Goal: Find specific page/section: Find specific page/section

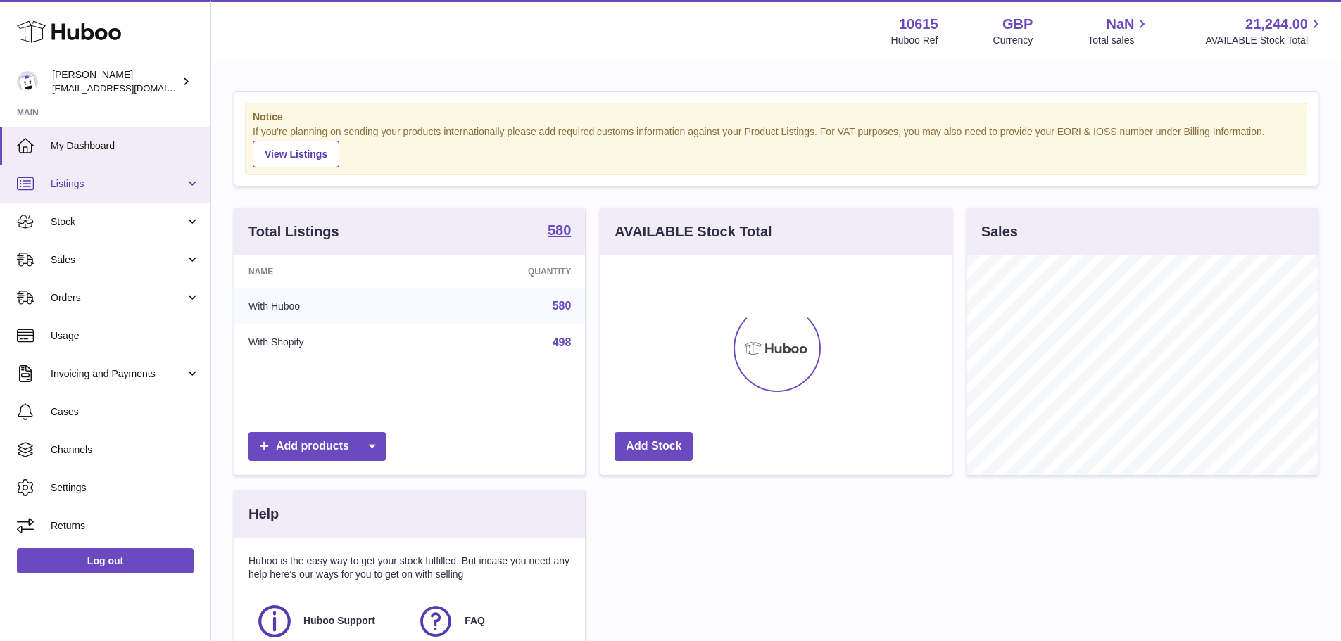
scroll to position [220, 351]
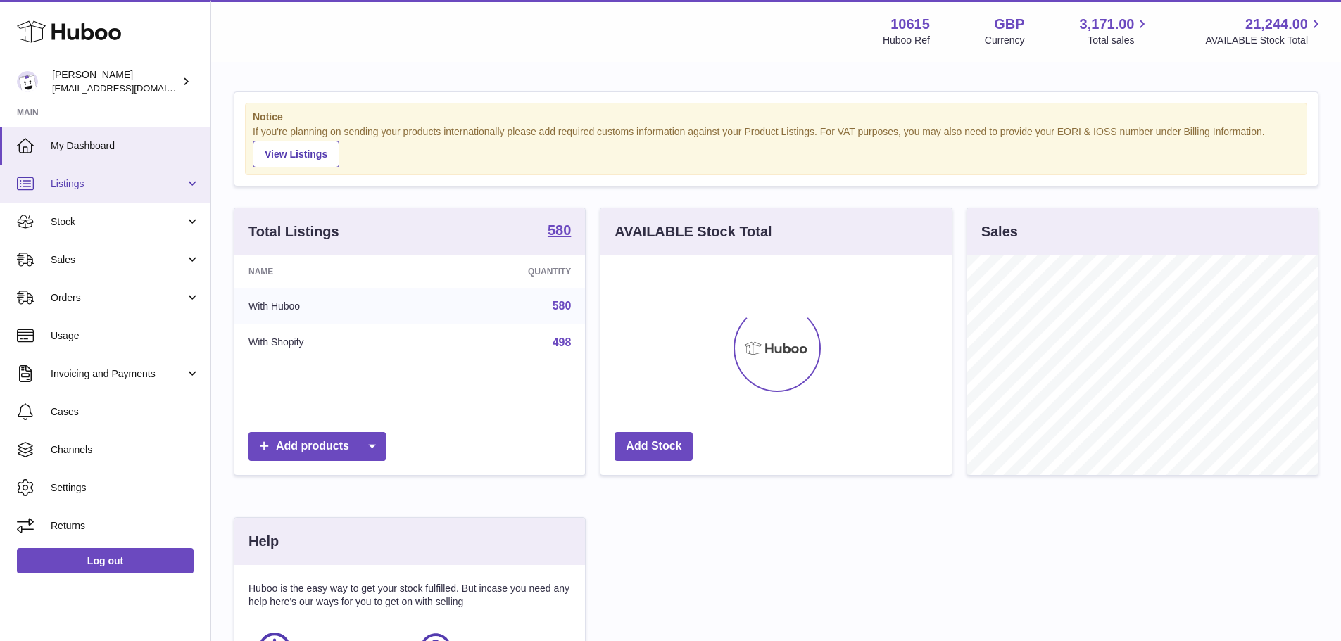
click at [159, 178] on span "Listings" at bounding box center [118, 183] width 134 height 13
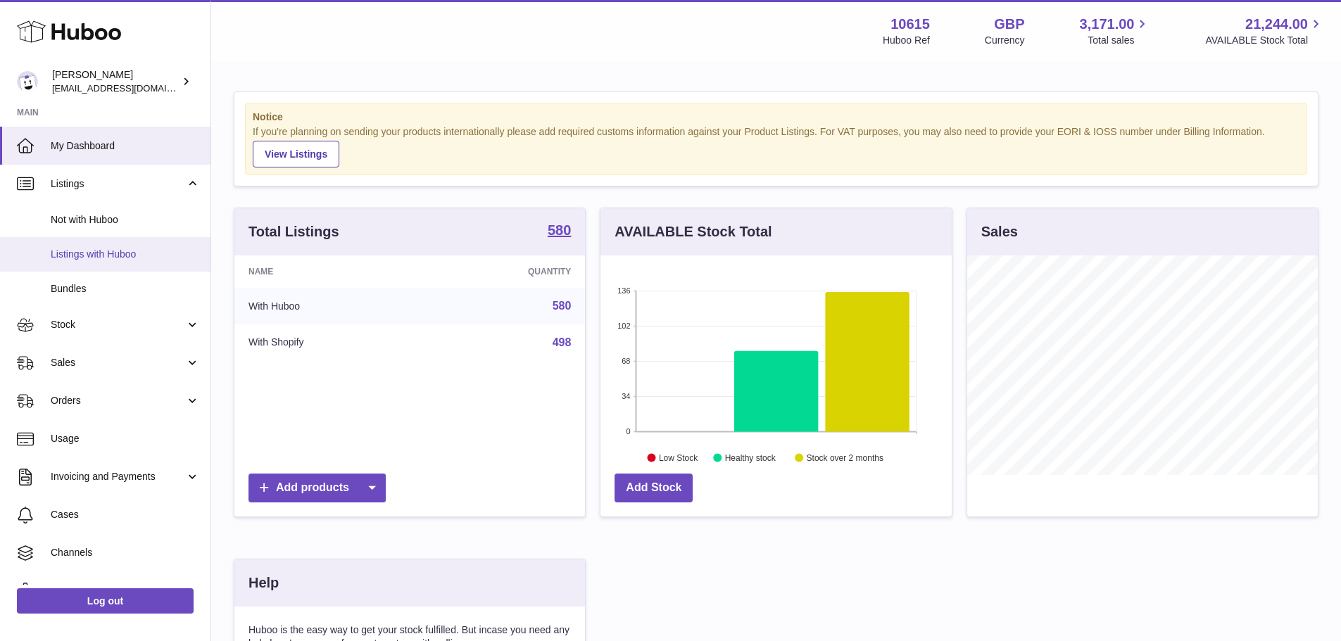
click at [132, 261] on link "Listings with Huboo" at bounding box center [105, 254] width 210 height 34
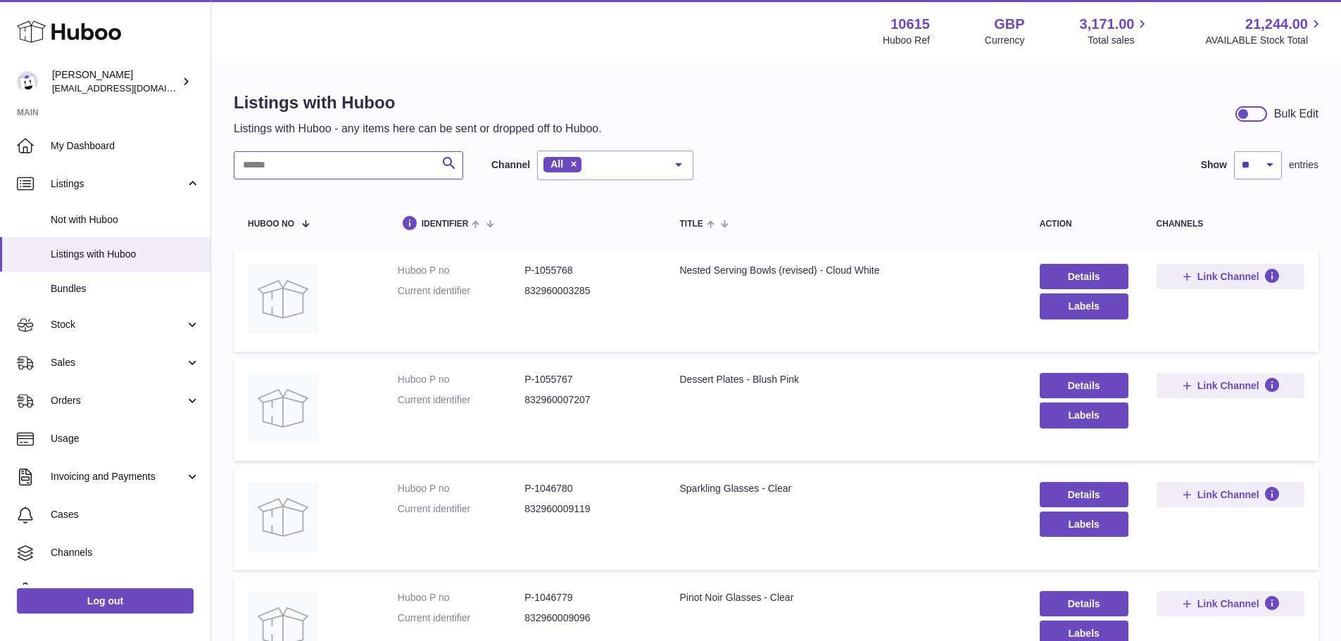
click at [381, 163] on input "text" at bounding box center [348, 165] width 229 height 28
click at [373, 163] on input "text" at bounding box center [348, 165] width 229 height 28
type input "**********"
